Goal: Information Seeking & Learning: Find specific fact

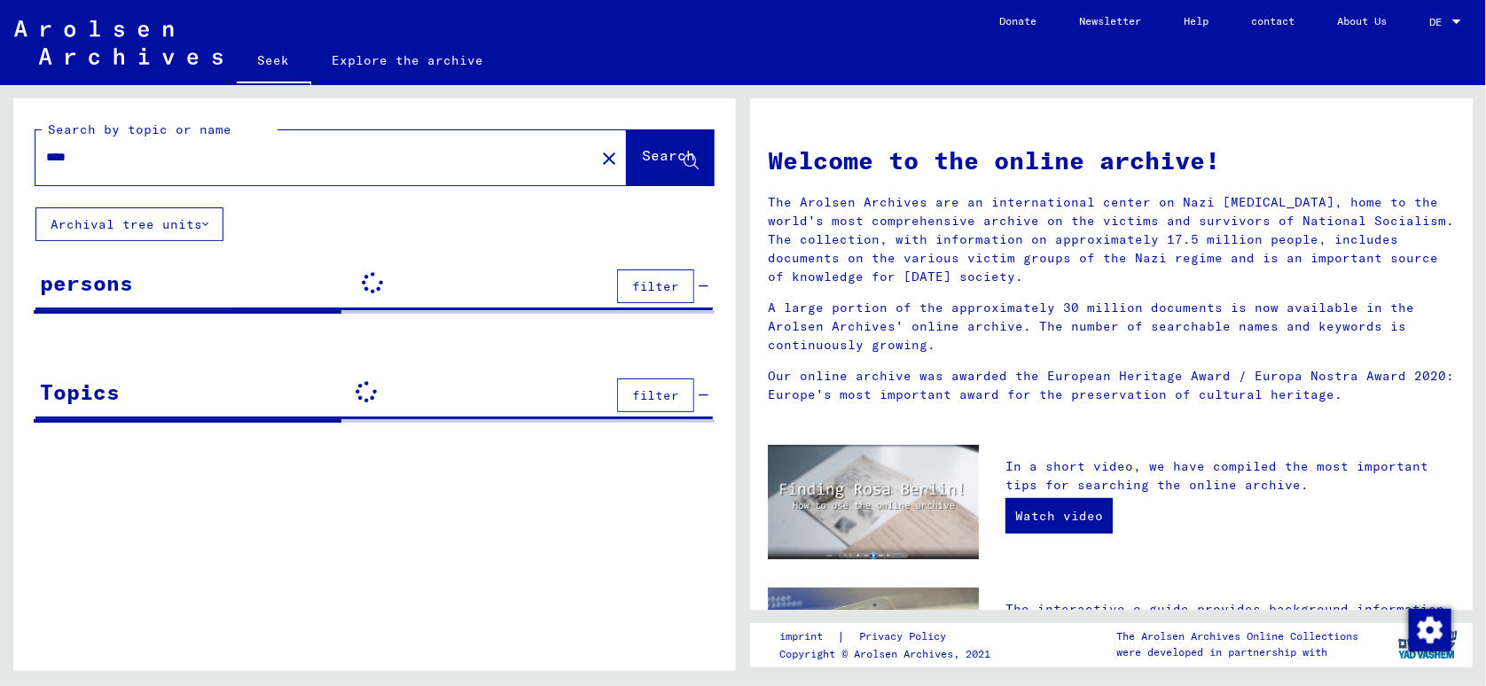
click at [642, 160] on font "Search" at bounding box center [668, 155] width 53 height 18
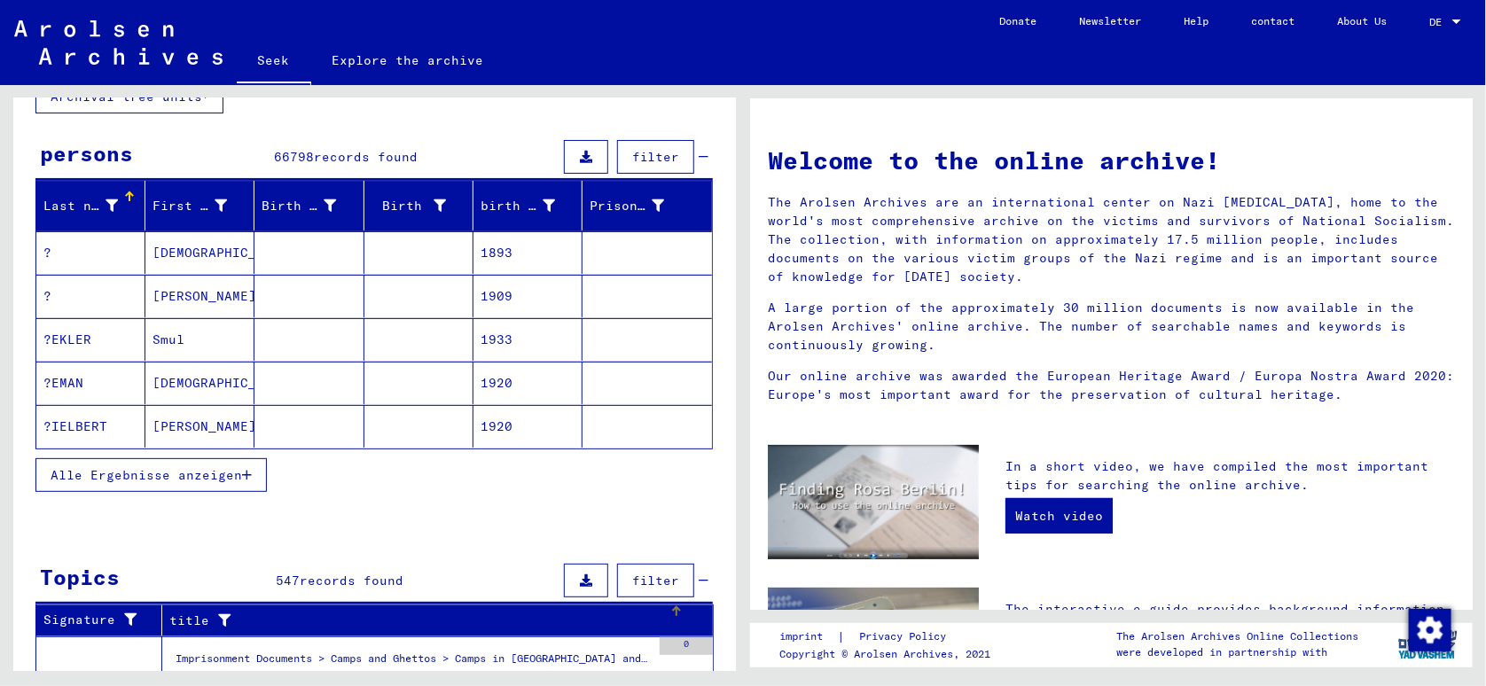
scroll to position [106, 0]
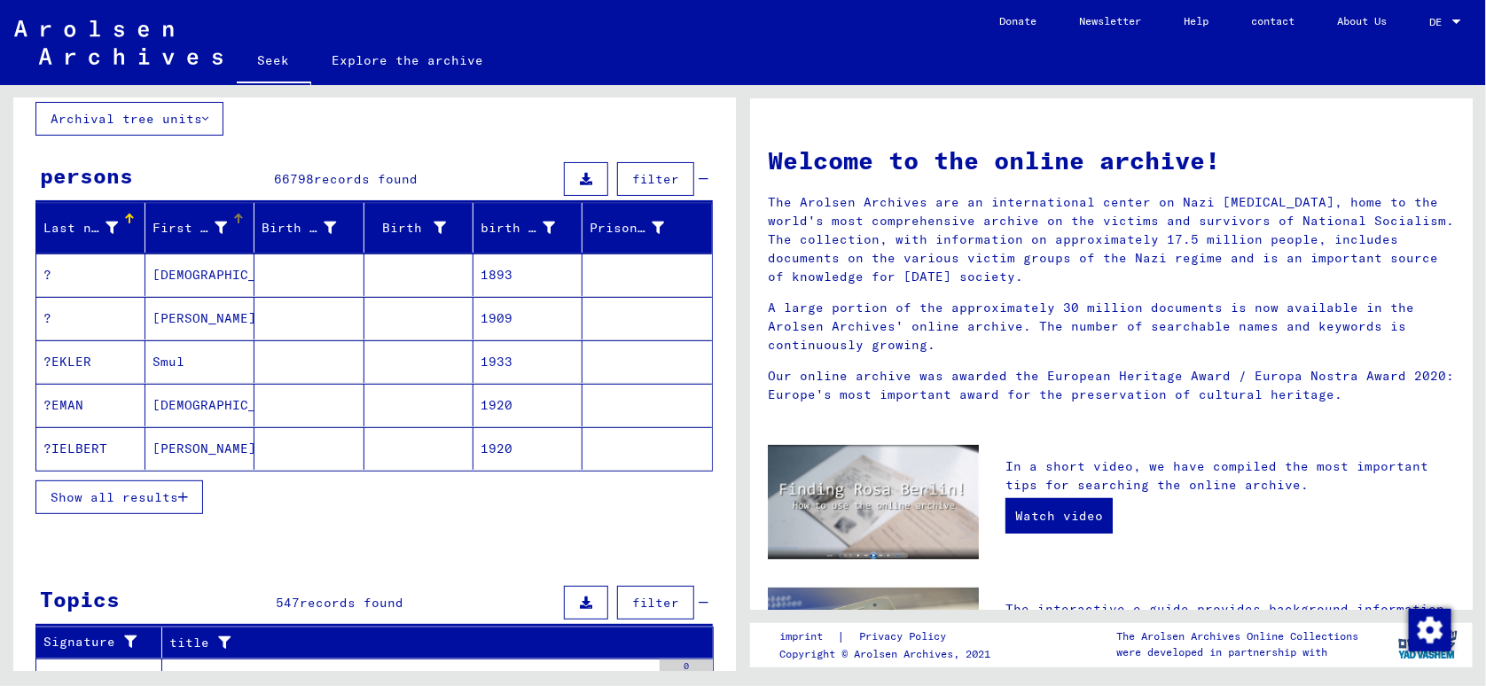
click at [176, 225] on font "First name" at bounding box center [192, 228] width 80 height 16
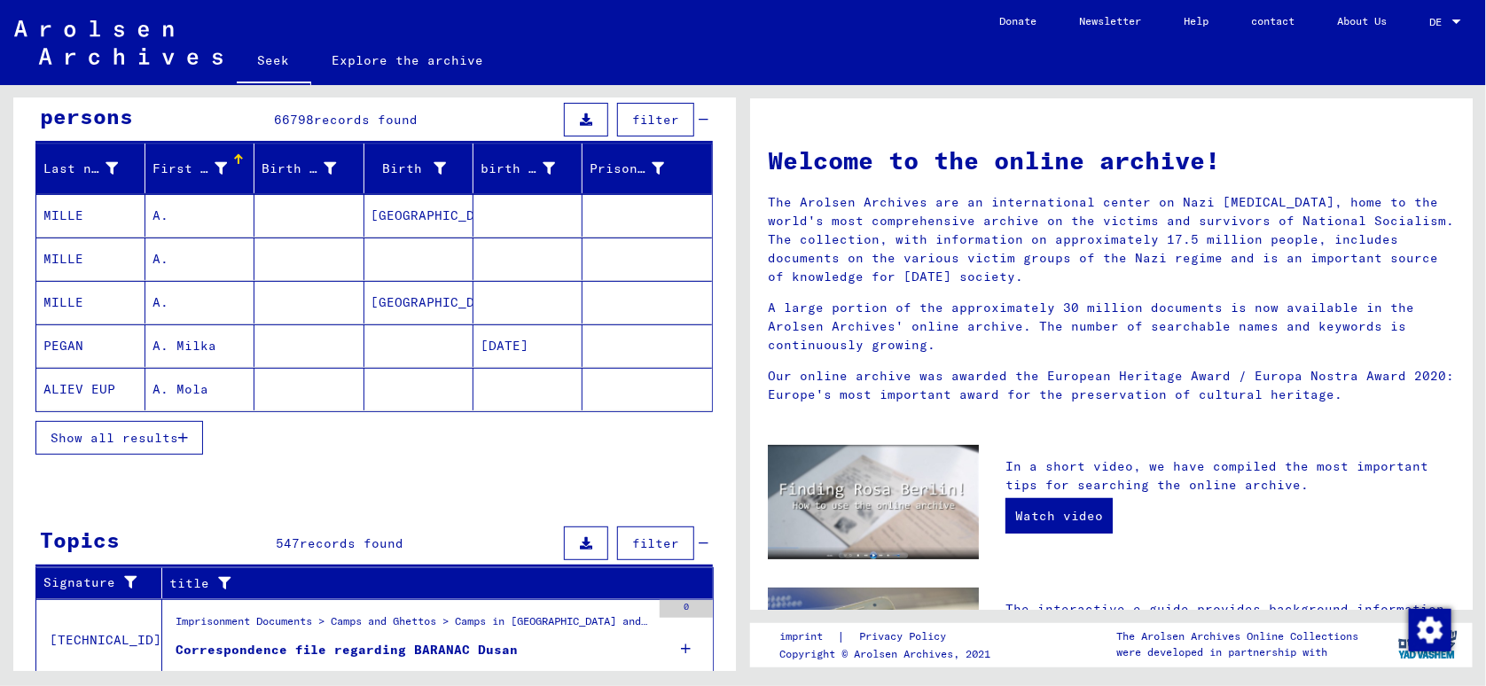
scroll to position [194, 0]
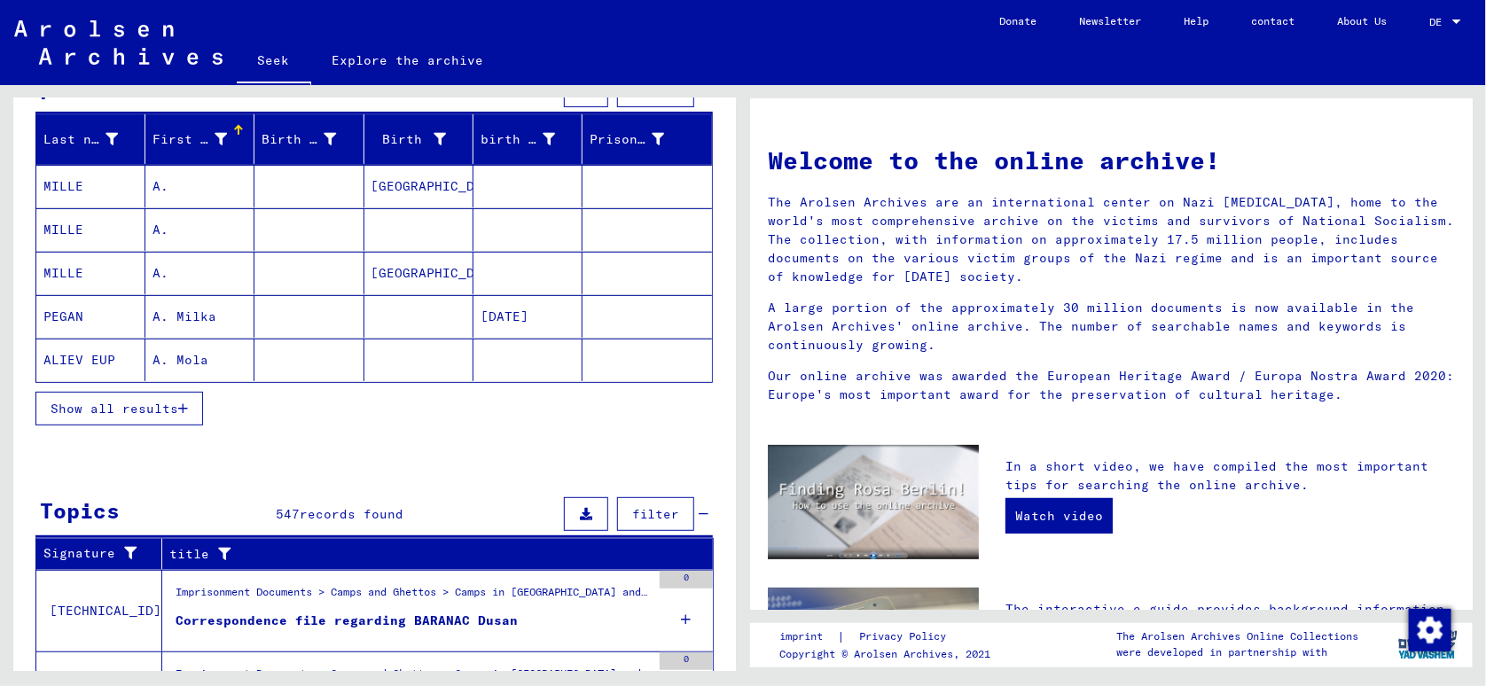
click at [120, 406] on font "Show all results" at bounding box center [115, 409] width 128 height 16
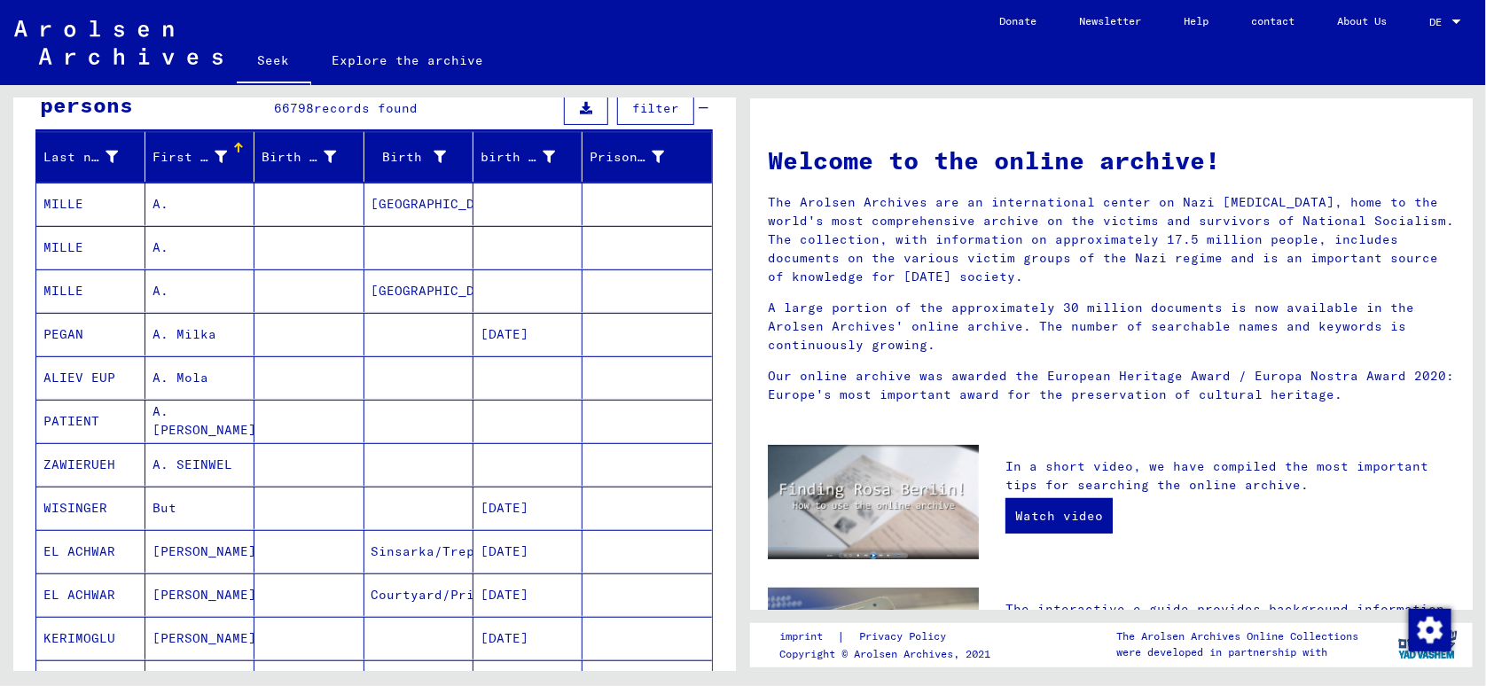
scroll to position [0, 0]
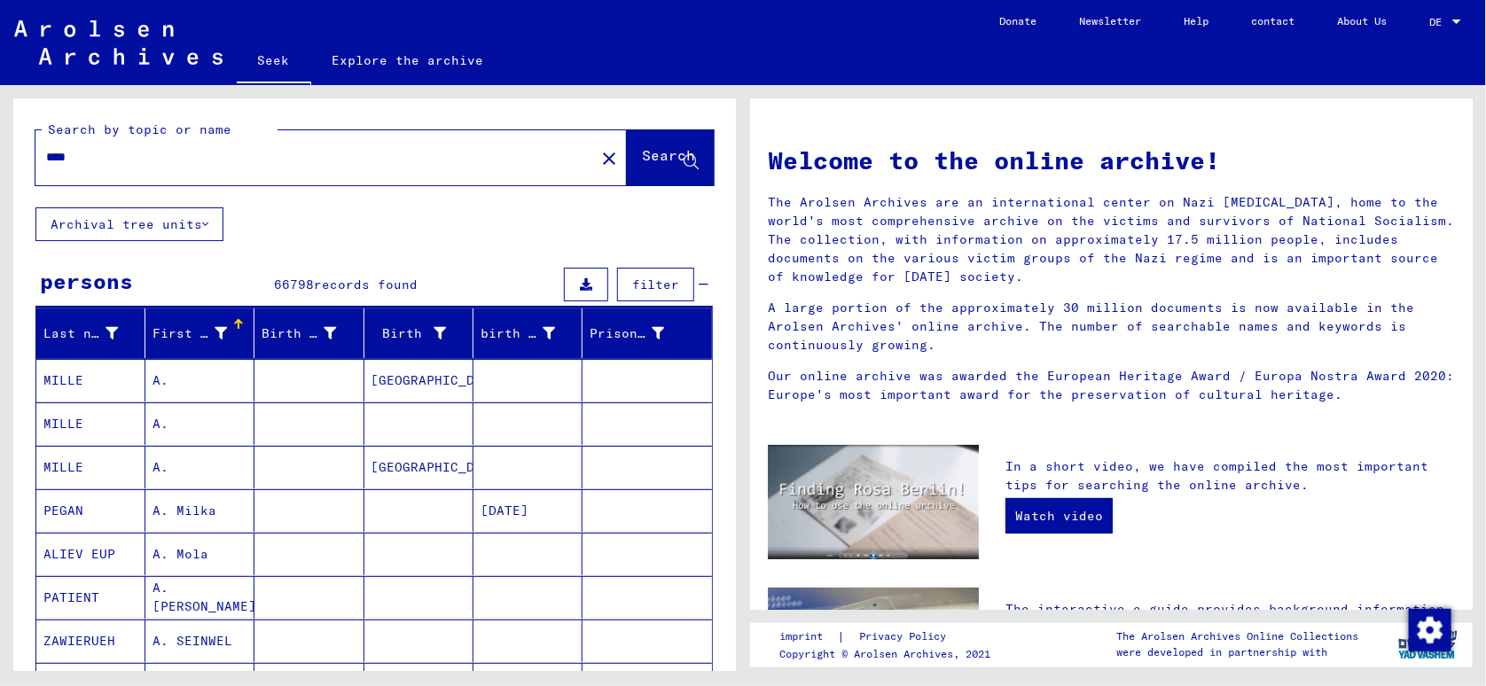
drag, startPoint x: 138, startPoint y: 161, endPoint x: 145, endPoint y: 153, distance: 10.7
click at [144, 153] on input "****" at bounding box center [310, 157] width 528 height 19
type input "**********"
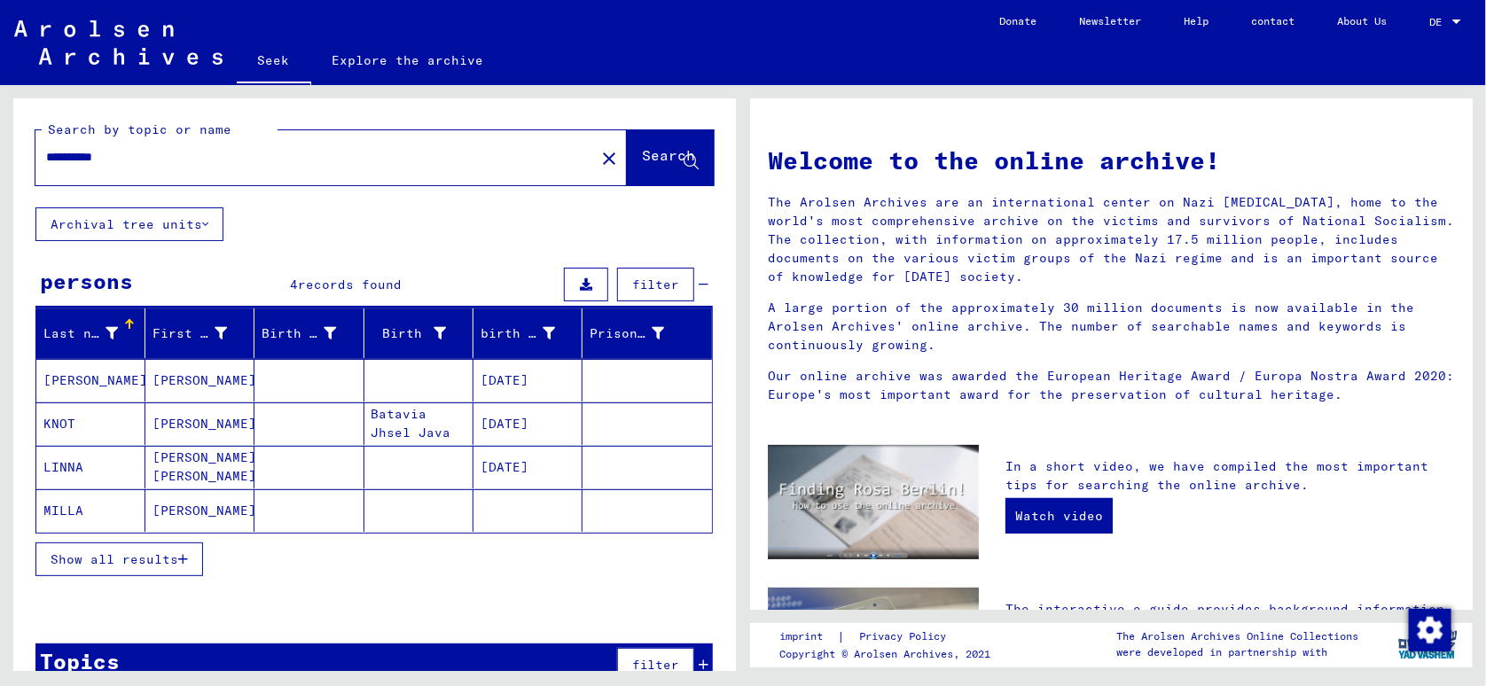
click at [164, 372] on font "[PERSON_NAME]" at bounding box center [204, 380] width 104 height 16
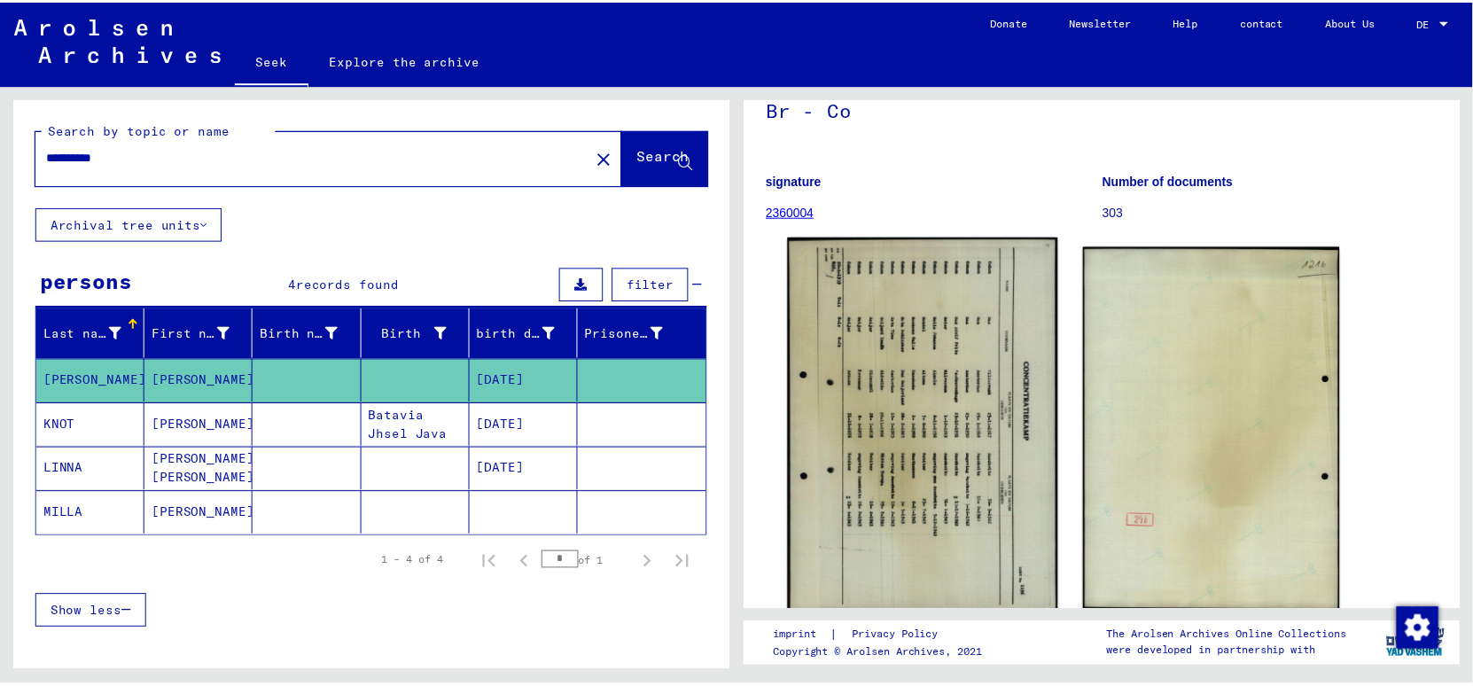
scroll to position [89, 0]
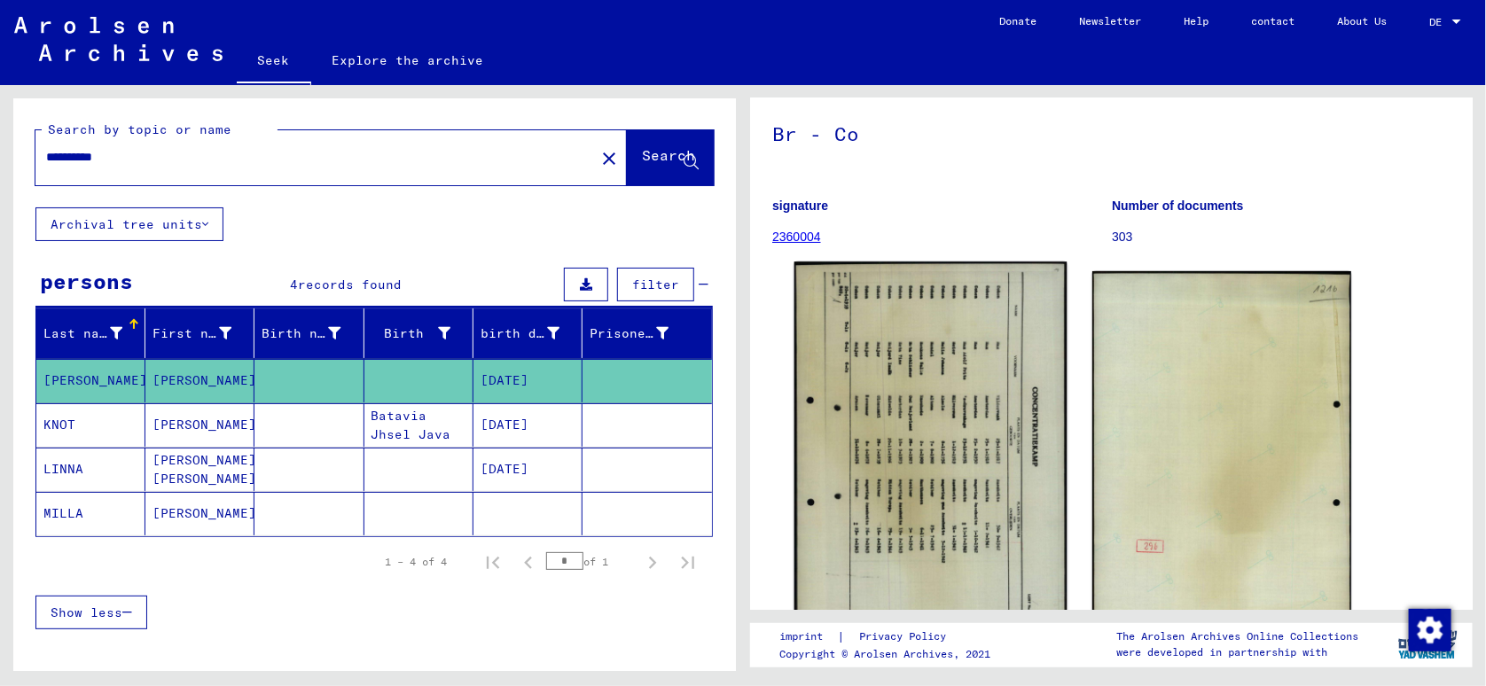
click at [931, 356] on img at bounding box center [930, 452] width 272 height 381
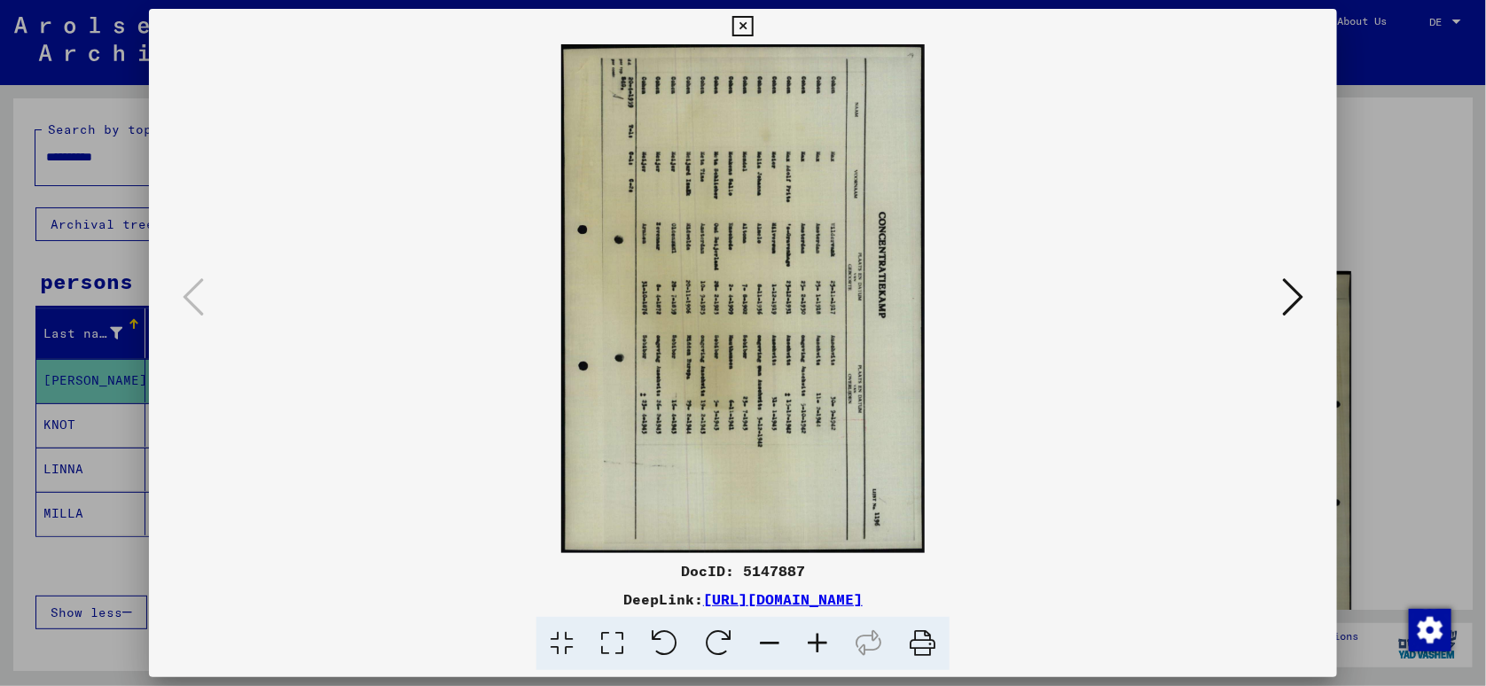
scroll to position [107, 0]
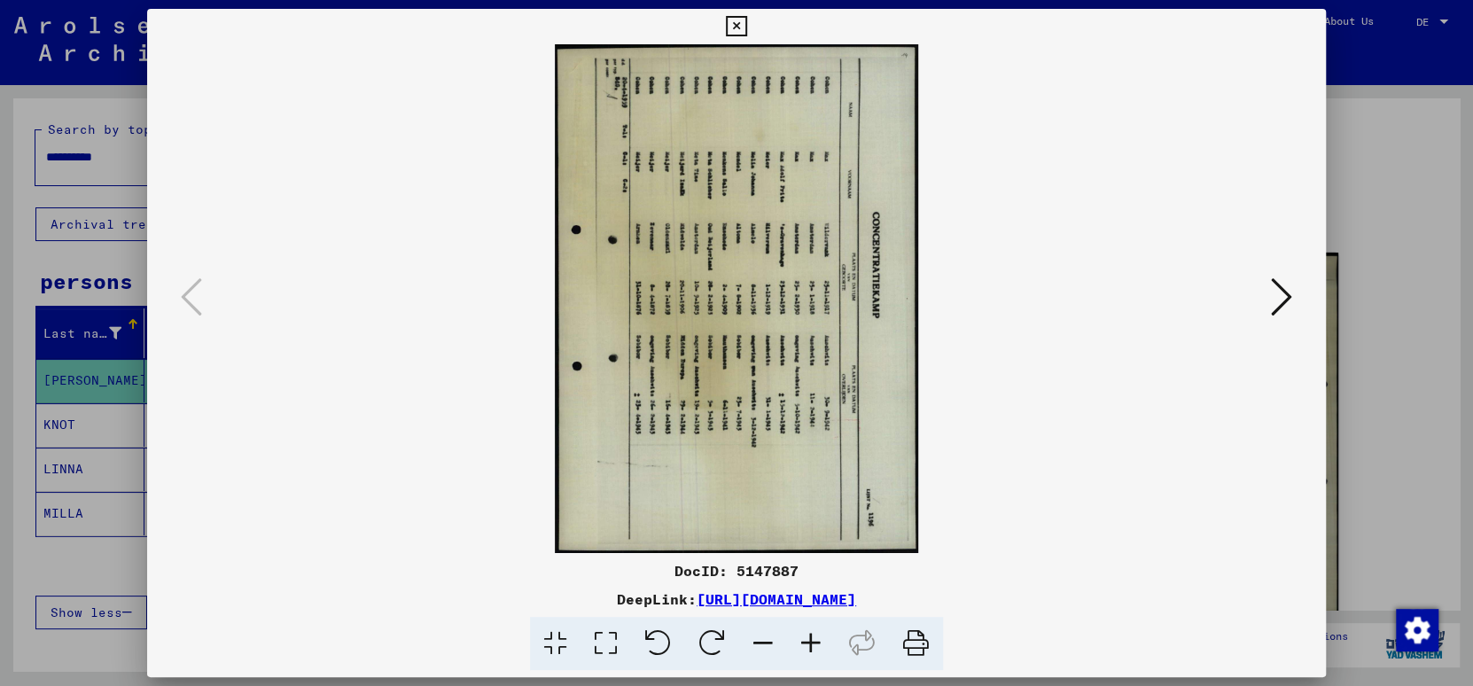
click at [732, 26] on icon at bounding box center [736, 26] width 20 height 21
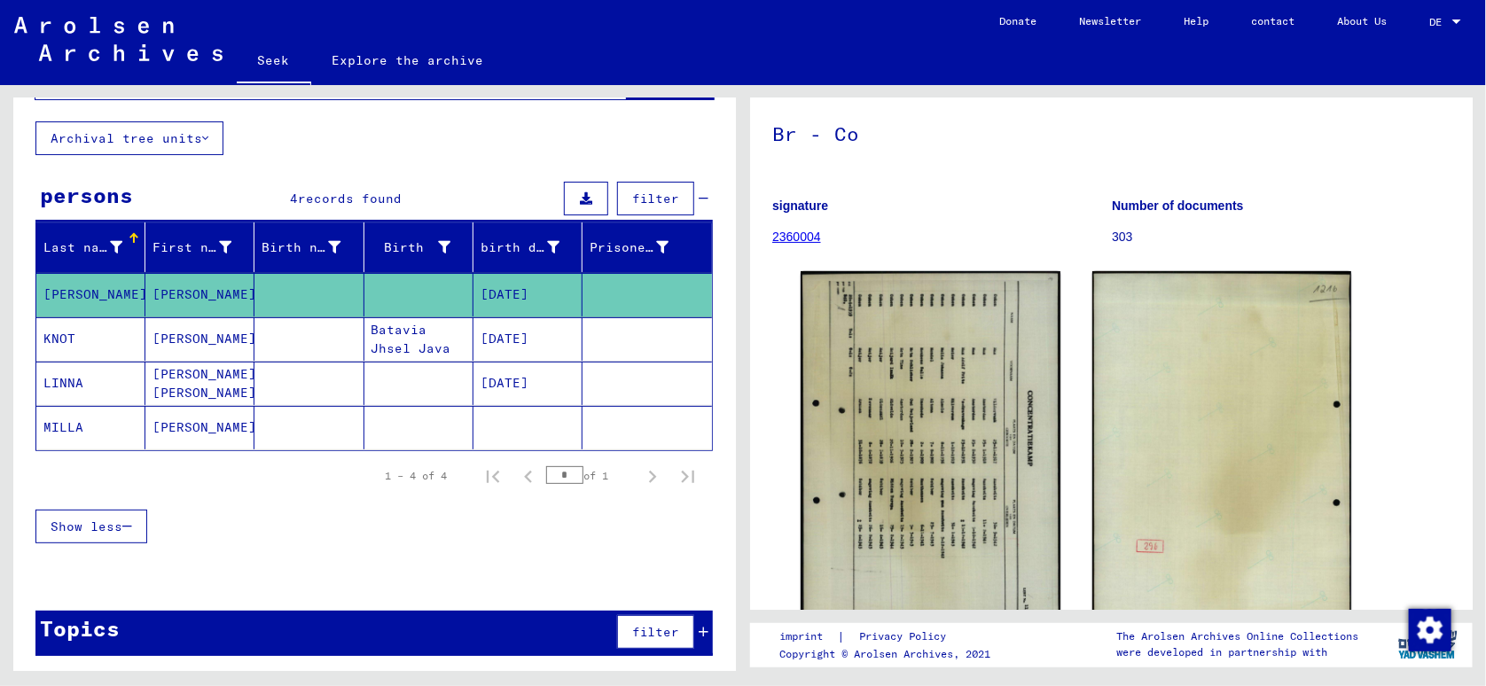
scroll to position [0, 0]
